Goal: Information Seeking & Learning: Check status

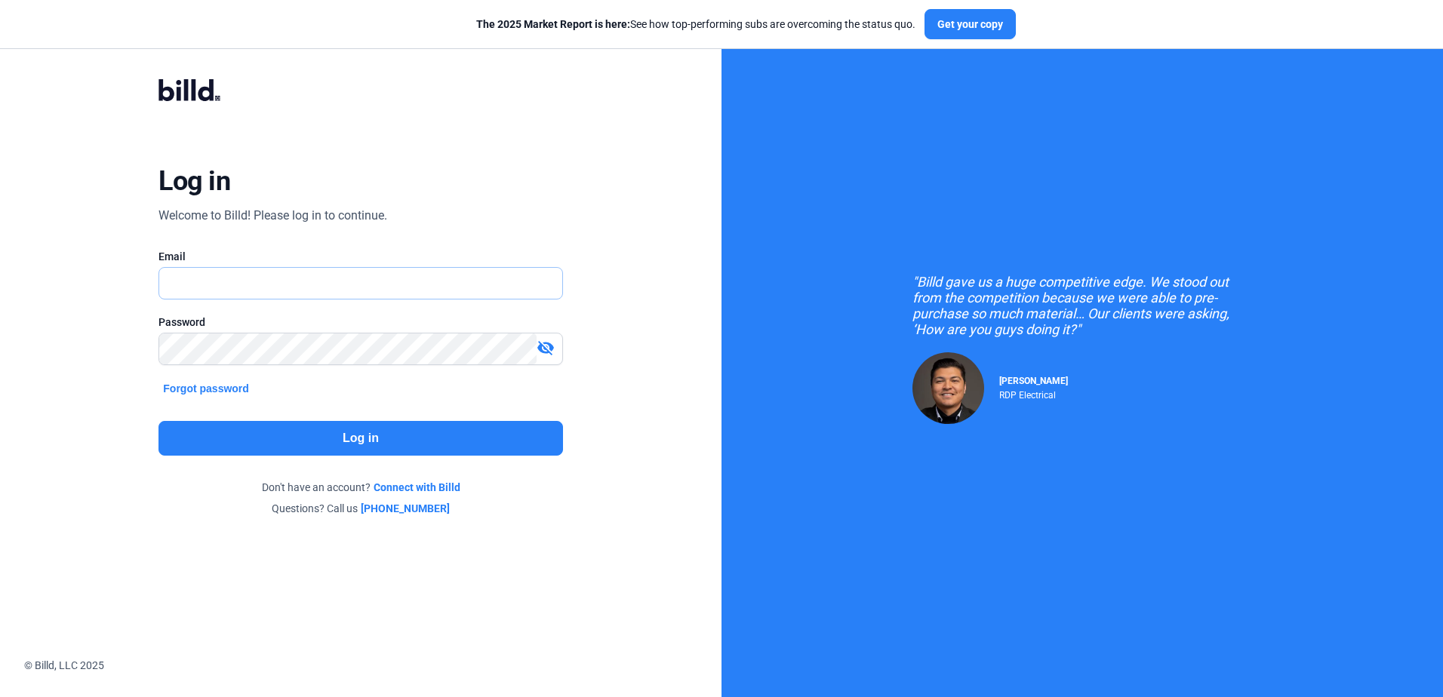
type input "[PERSON_NAME][EMAIL_ADDRESS][DOMAIN_NAME]"
drag, startPoint x: 0, startPoint y: 0, endPoint x: 333, endPoint y: 426, distance: 540.6
click at [333, 426] on button "Log in" at bounding box center [360, 438] width 404 height 35
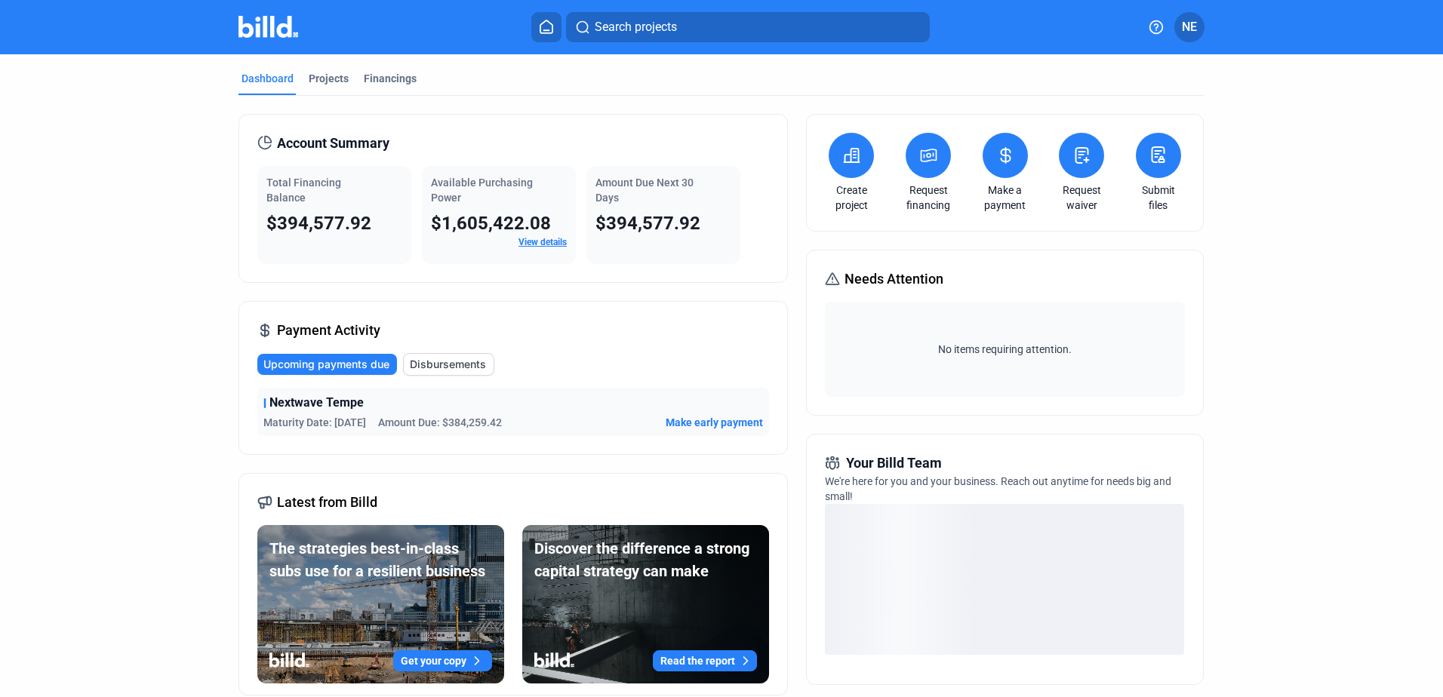
click at [552, 244] on link "View details" at bounding box center [542, 242] width 48 height 11
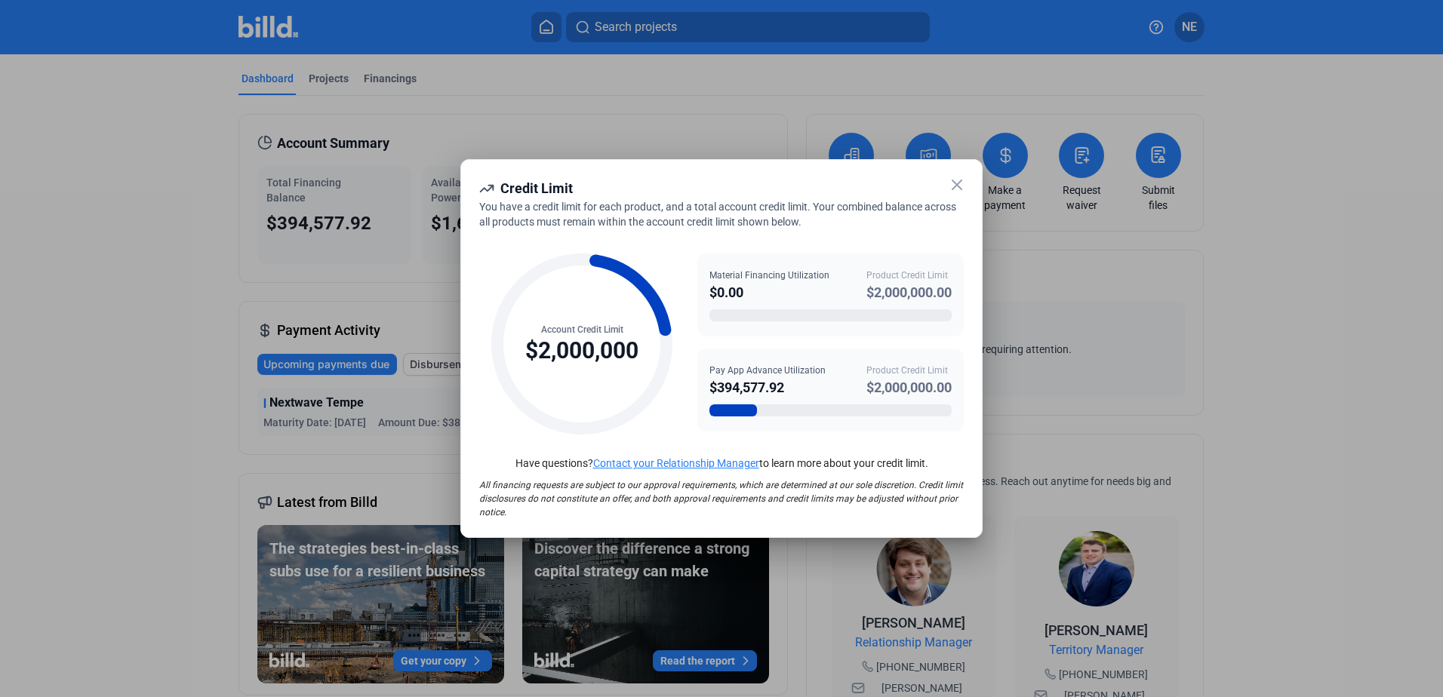
click at [960, 194] on close-icon at bounding box center [957, 185] width 18 height 18
